Goal: Find specific page/section: Find specific page/section

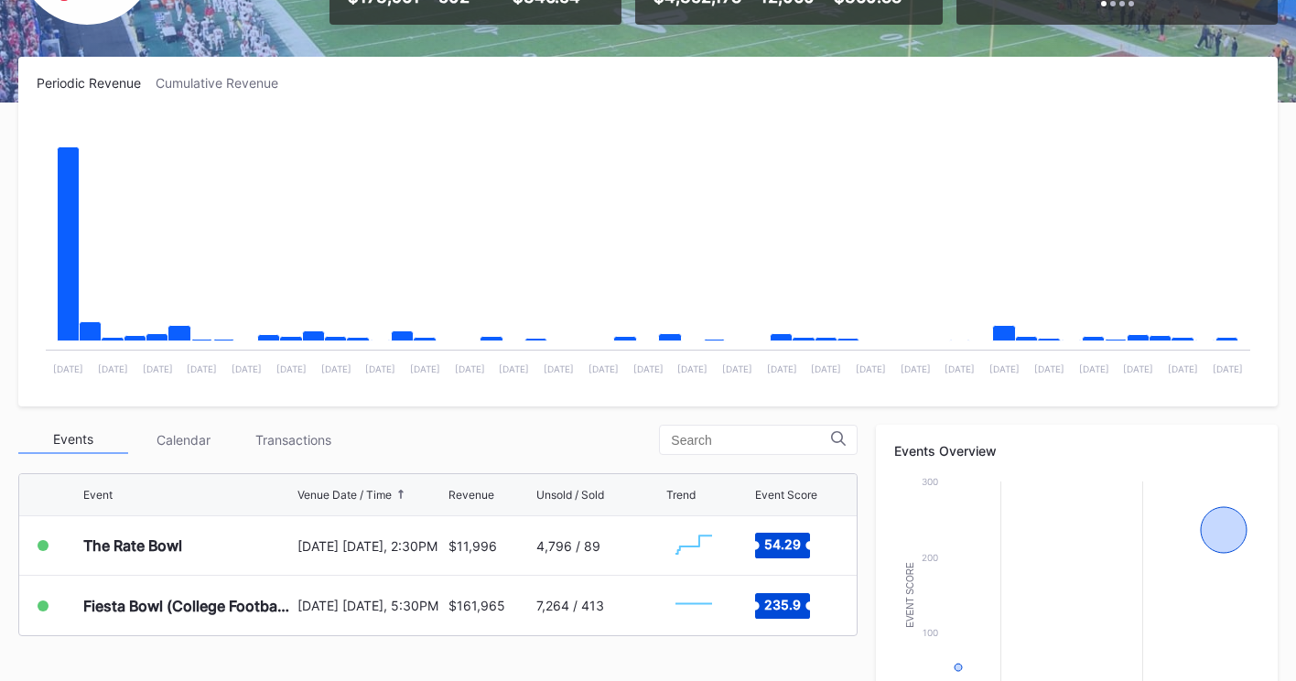
scroll to position [457, 0]
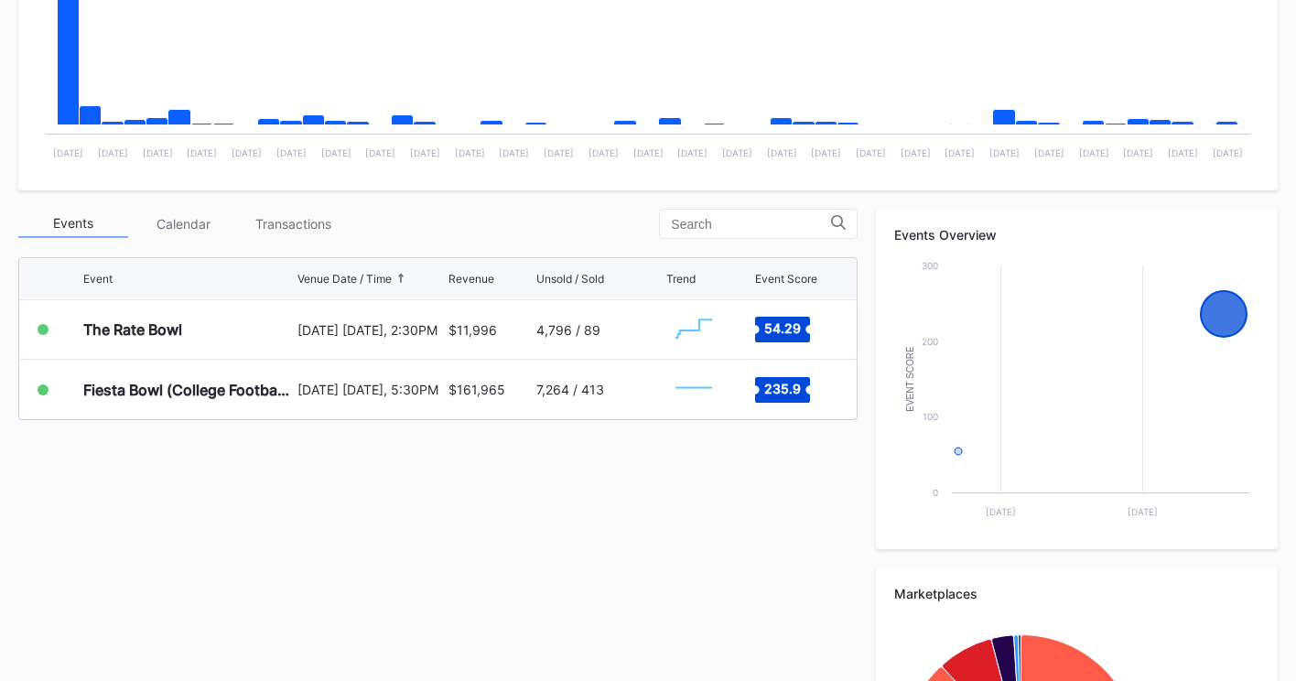
click at [458, 386] on div "$161,965" at bounding box center [476, 390] width 57 height 16
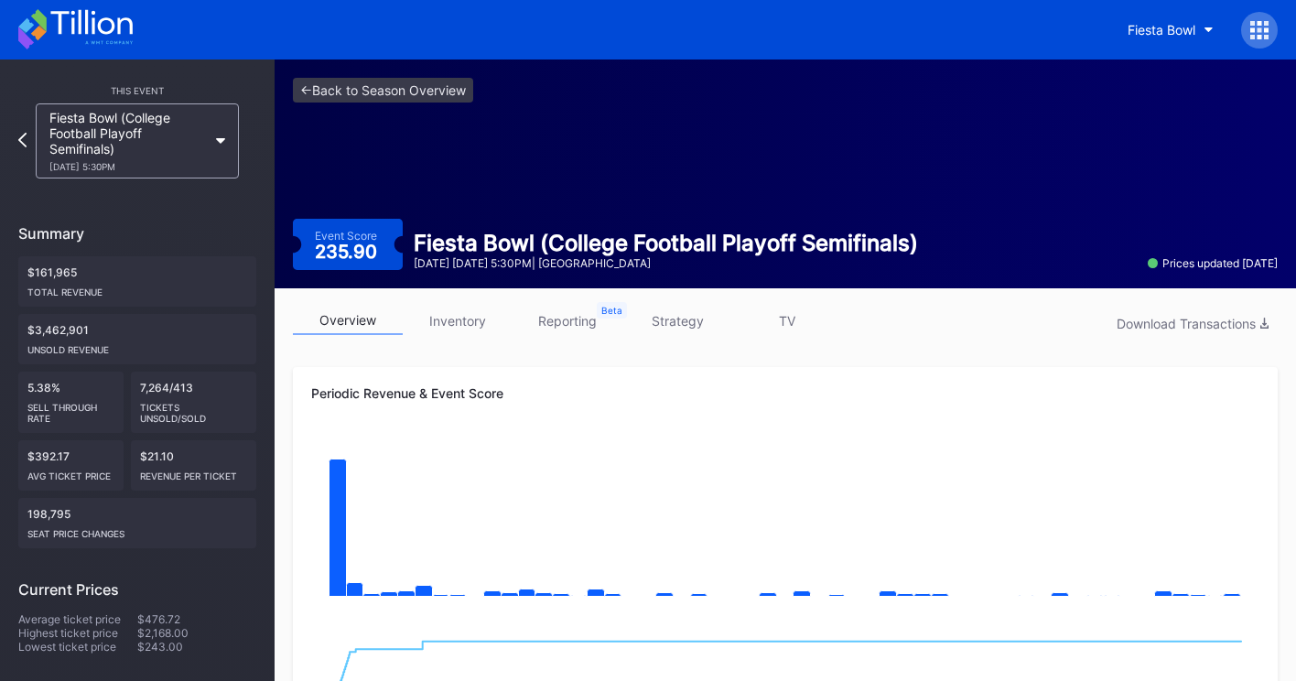
click at [100, 11] on icon at bounding box center [75, 29] width 114 height 40
